Goal: Navigation & Orientation: Understand site structure

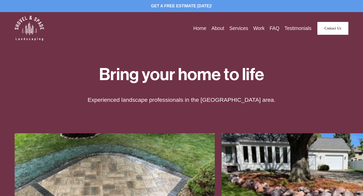
click at [237, 29] on link "Services" at bounding box center [239, 28] width 19 height 8
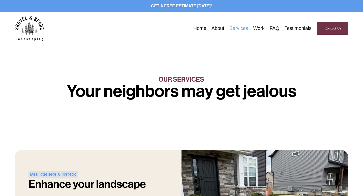
click at [216, 27] on link "About" at bounding box center [218, 28] width 13 height 8
